Goal: Task Accomplishment & Management: Manage account settings

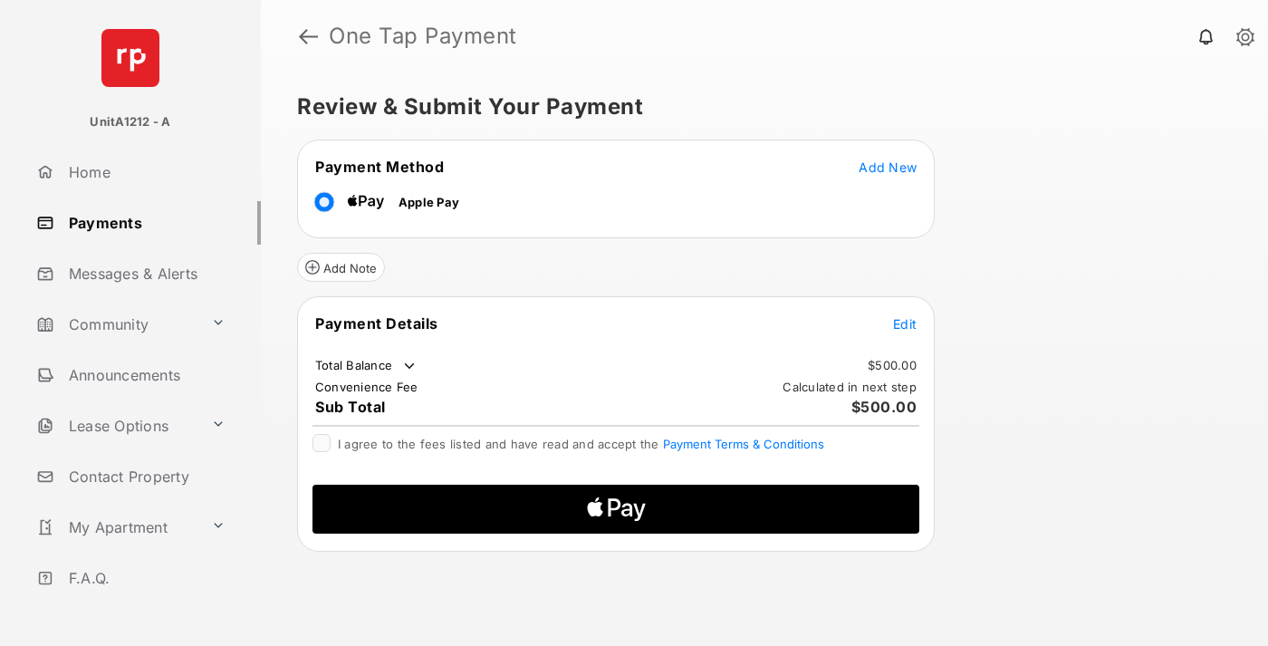
click at [888, 167] on span "Add New" at bounding box center [888, 166] width 58 height 15
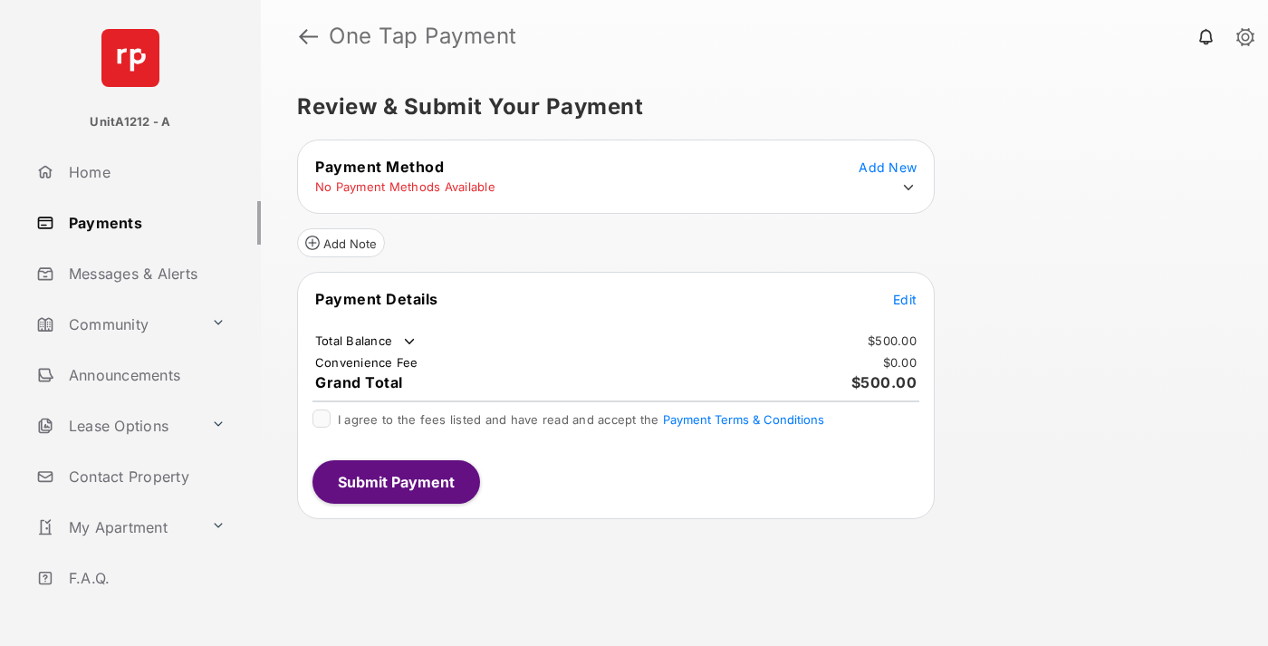
click at [909, 188] on icon at bounding box center [909, 187] width 16 height 16
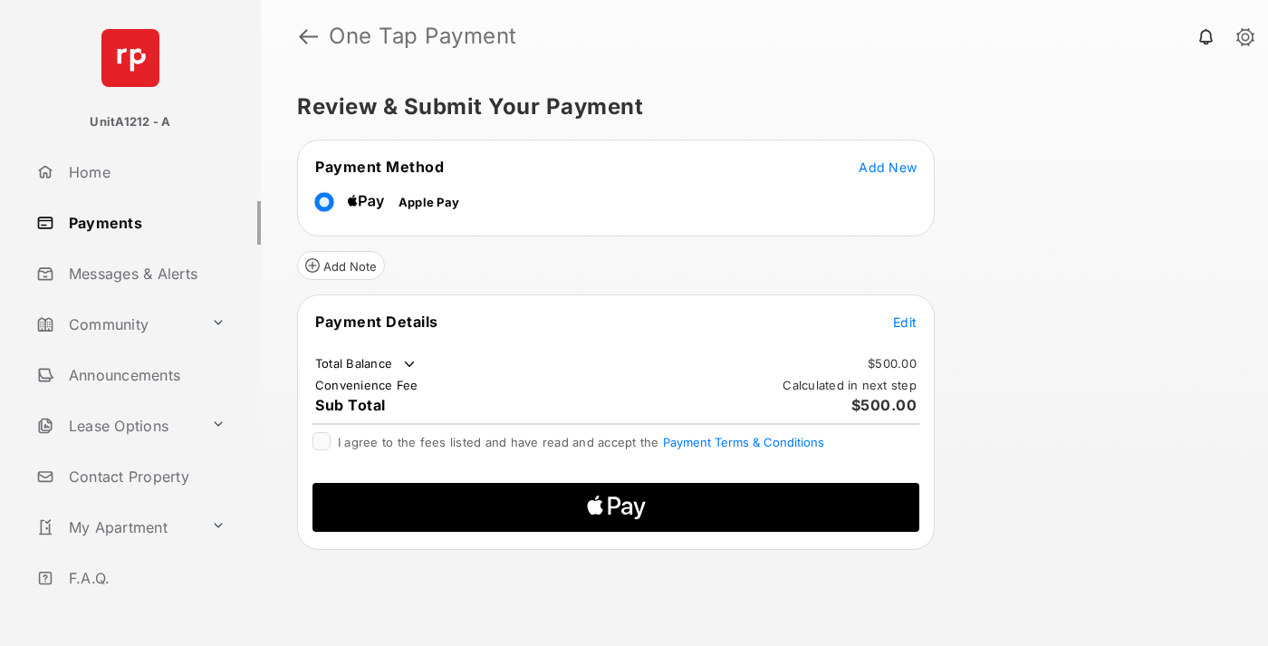
click at [905, 322] on span "Edit" at bounding box center [905, 321] width 24 height 15
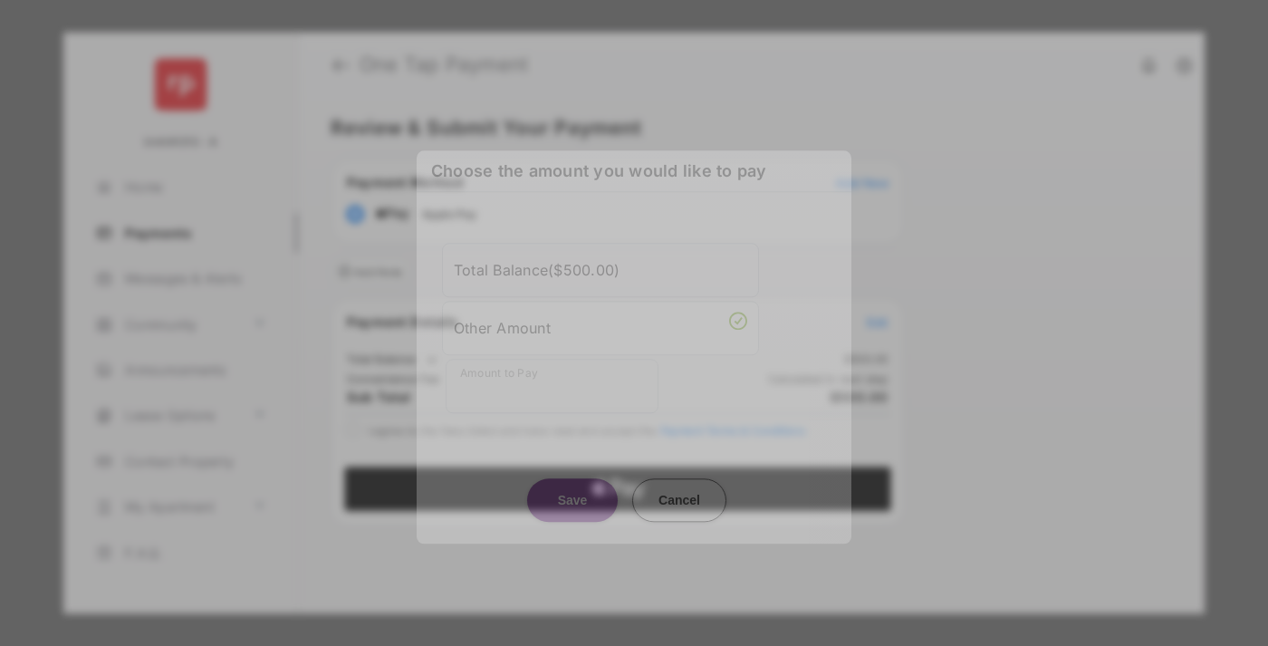
click at [601, 323] on div "Other Amount" at bounding box center [601, 328] width 294 height 31
type input "***"
click at [573, 479] on button "Save" at bounding box center [572, 499] width 91 height 43
